Goal: Register for event/course

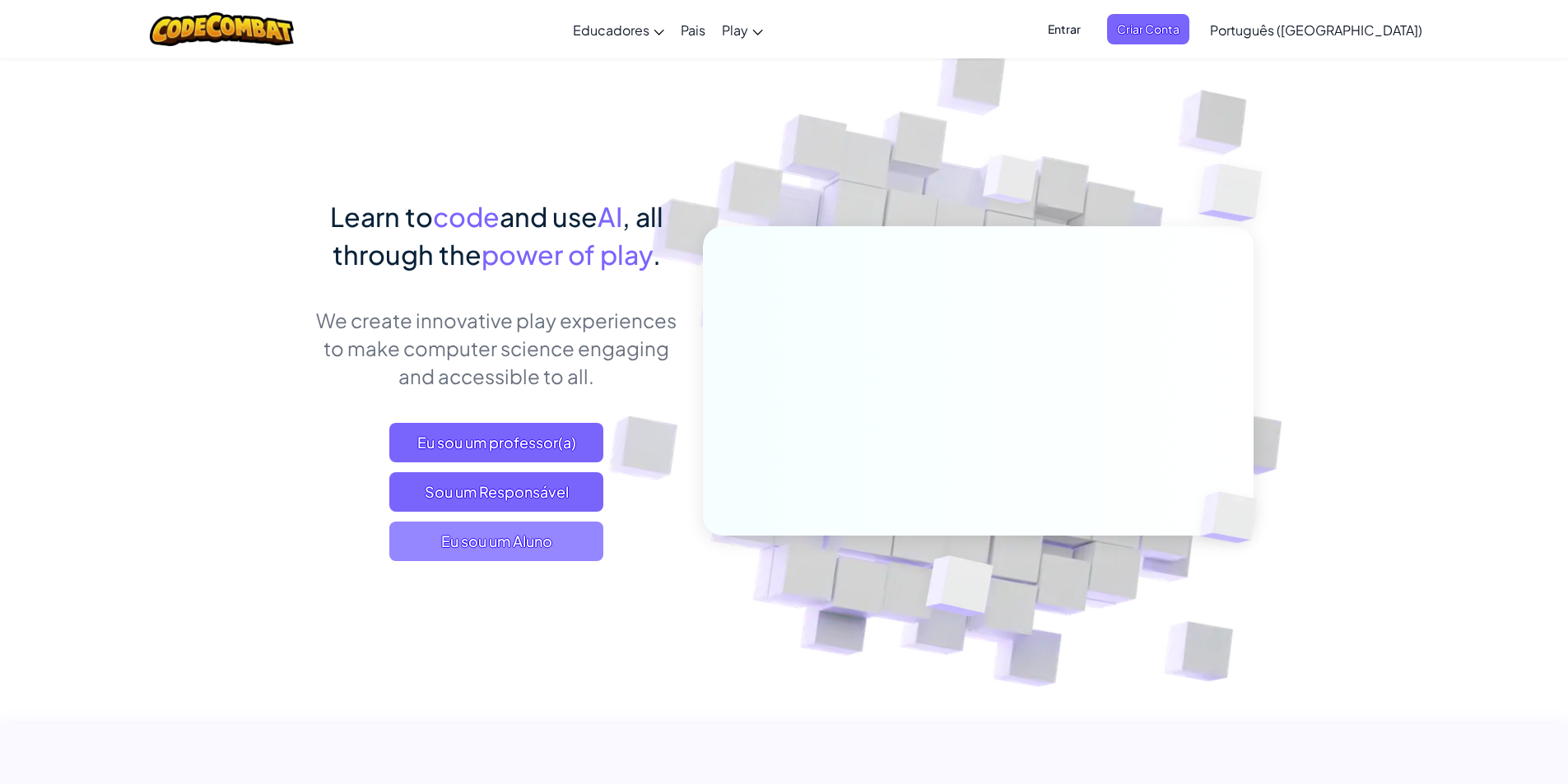
click at [539, 549] on span "Eu sou um Aluno" at bounding box center [496, 541] width 213 height 40
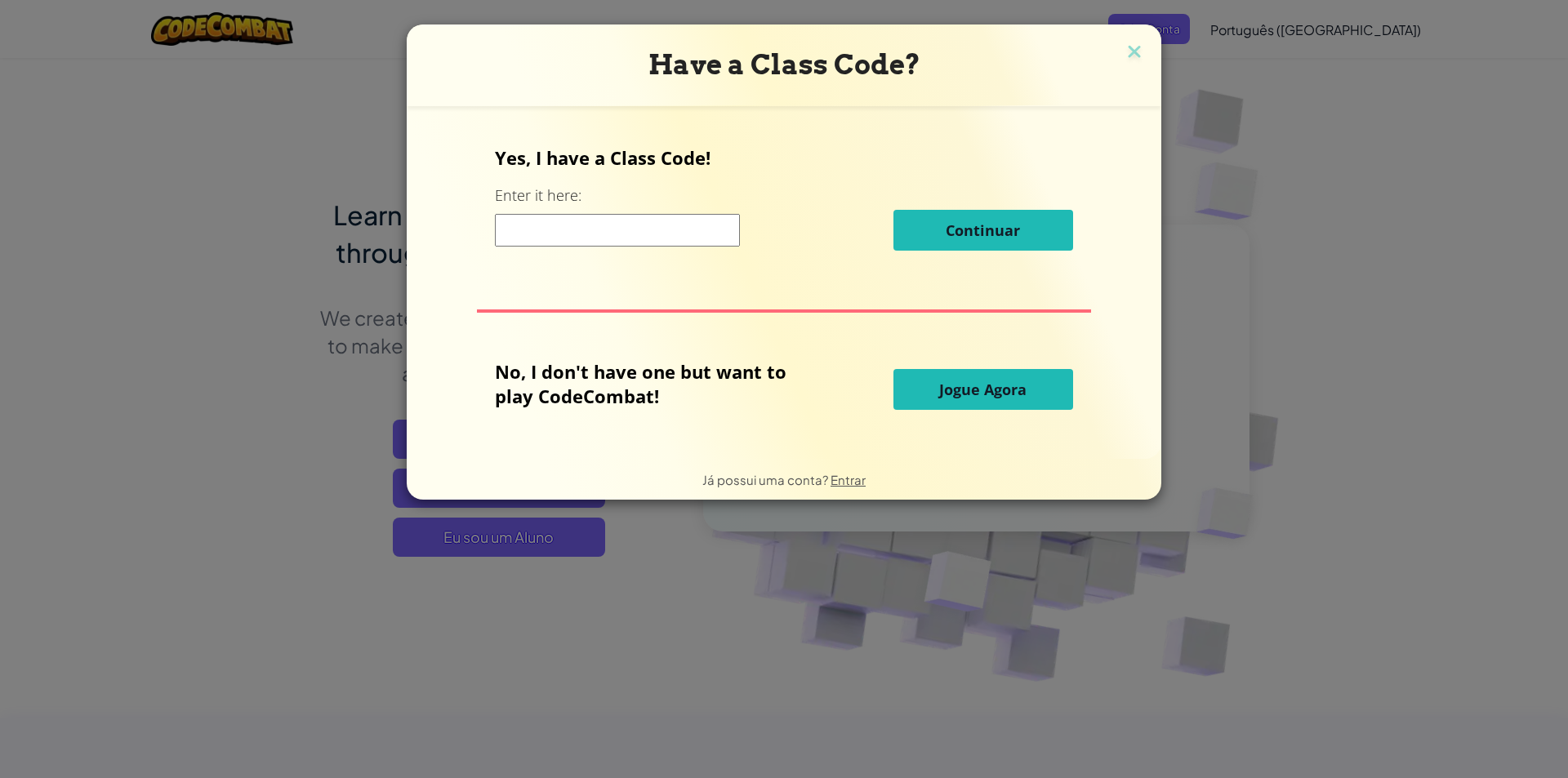
click at [617, 230] on input at bounding box center [617, 230] width 245 height 33
drag, startPoint x: 1124, startPoint y: 48, endPoint x: 1106, endPoint y: 58, distance: 20.6
click at [1124, 47] on img at bounding box center [1135, 52] width 21 height 24
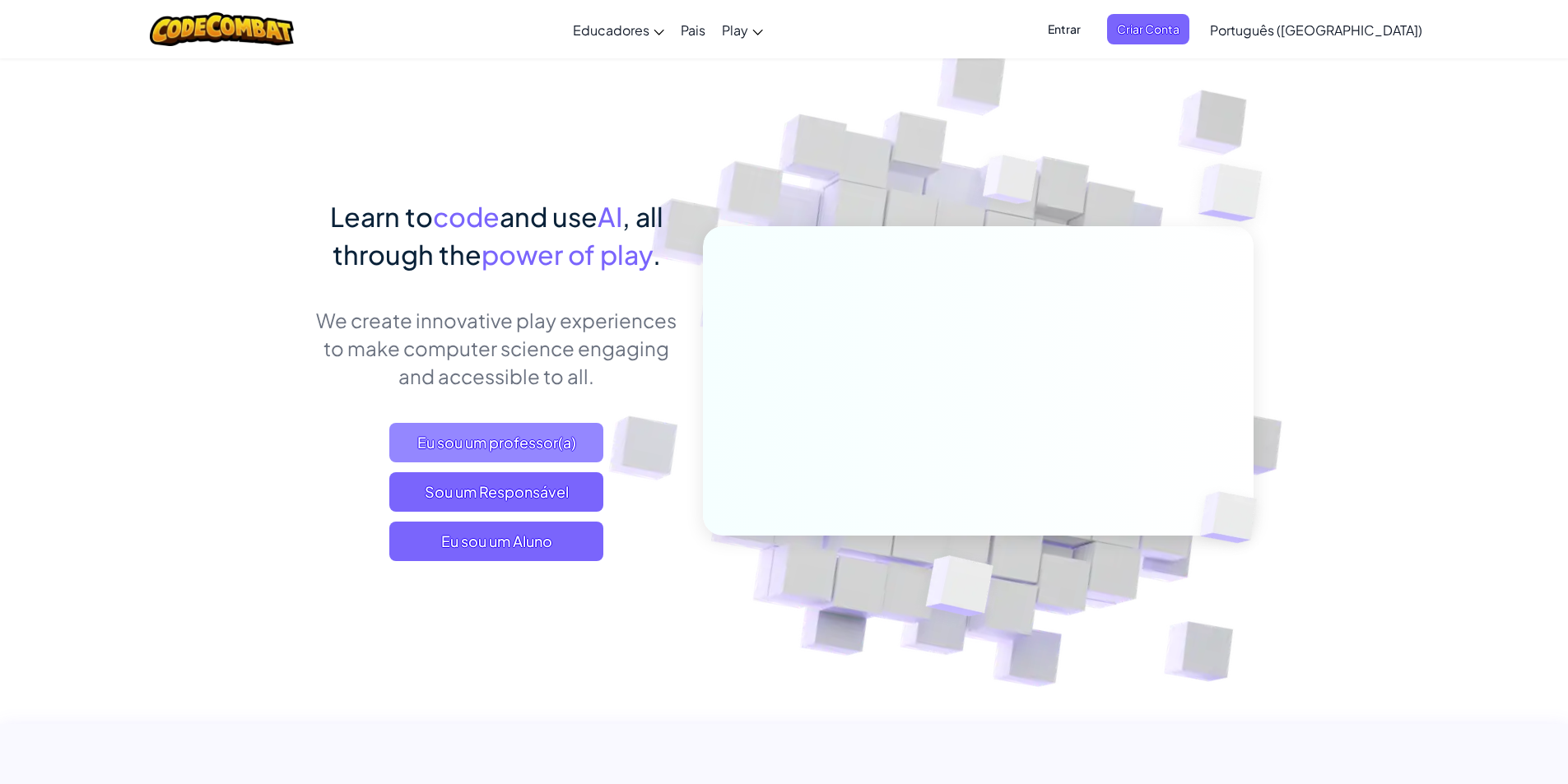
click at [515, 460] on span "Eu sou um professor(a)" at bounding box center [496, 442] width 213 height 40
click at [868, 134] on img at bounding box center [966, 362] width 914 height 914
